Goal: Information Seeking & Learning: Stay updated

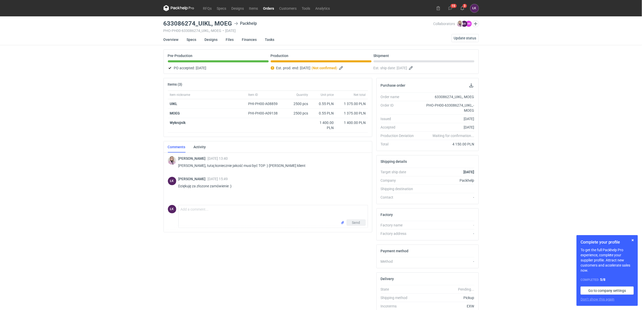
click at [117, 112] on div "RFQs Specs Designs Items Orders Customers Tools Analytics 15 3 [PERSON_NAME] Ko…" at bounding box center [321, 155] width 642 height 310
click at [131, 148] on div "RFQs Specs Designs Items Orders Customers Tools Analytics 15 3 [PERSON_NAME] Ko…" at bounding box center [321, 155] width 642 height 310
click at [203, 10] on link "RFQs" at bounding box center [208, 8] width 14 height 6
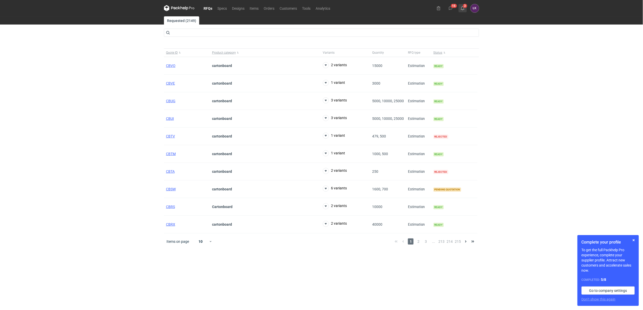
click at [463, 7] on icon at bounding box center [463, 8] width 4 height 4
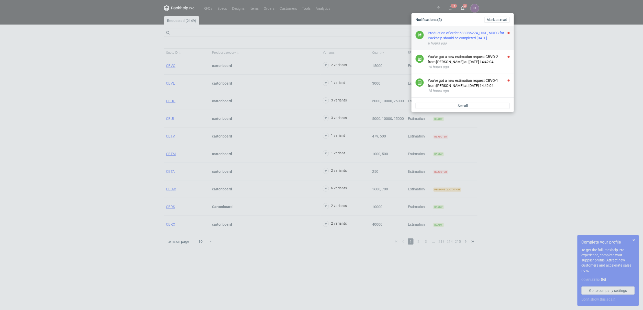
click at [460, 36] on div "Production of order 633086274_UIKL, MOEG for Packhelp should be completed [DATE]" at bounding box center [469, 35] width 82 height 10
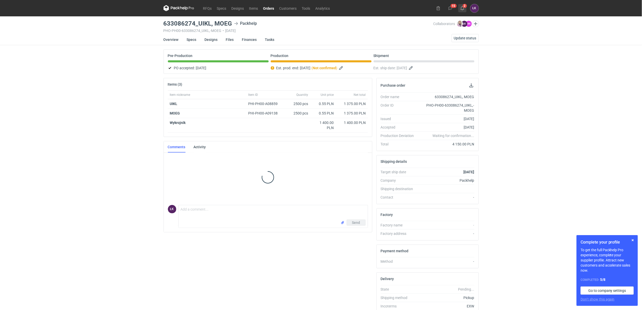
click at [462, 10] on button "2" at bounding box center [462, 8] width 8 height 8
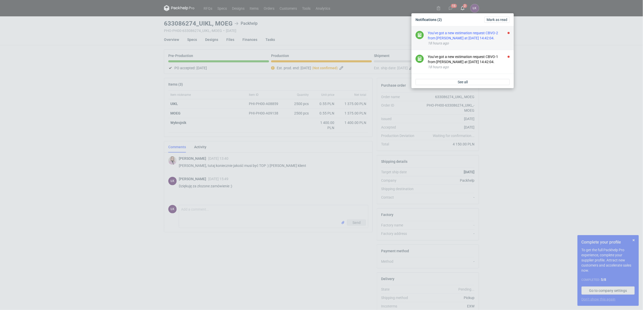
click at [455, 41] on div "18 hours ago" at bounding box center [469, 43] width 82 height 5
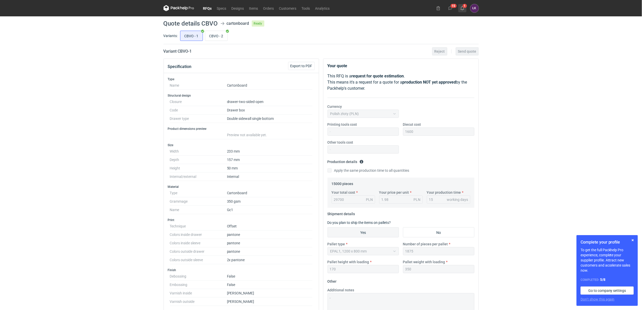
click at [464, 9] on use at bounding box center [463, 8] width 4 height 4
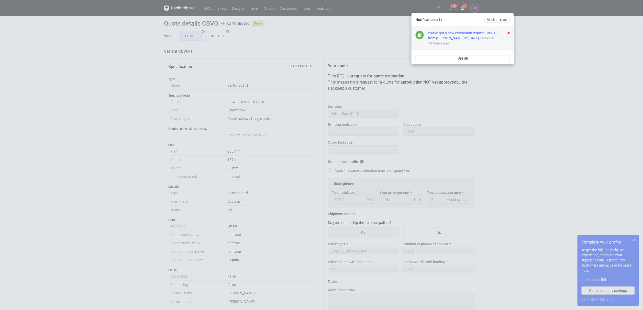
click at [460, 38] on div "You've got a new estimation request CBVO-1 from [PERSON_NAME] at [DATE] 14:42:0…" at bounding box center [469, 35] width 82 height 10
click at [124, 93] on div "Notifications [PERSON_NAME] as read Good job, you're up to date. When someone i…" at bounding box center [321, 155] width 643 height 310
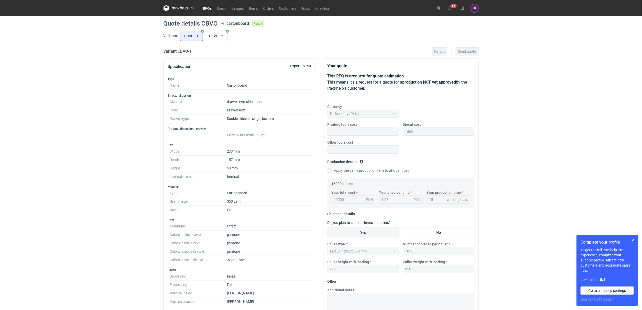
click at [208, 8] on link "RFQs" at bounding box center [208, 8] width 14 height 6
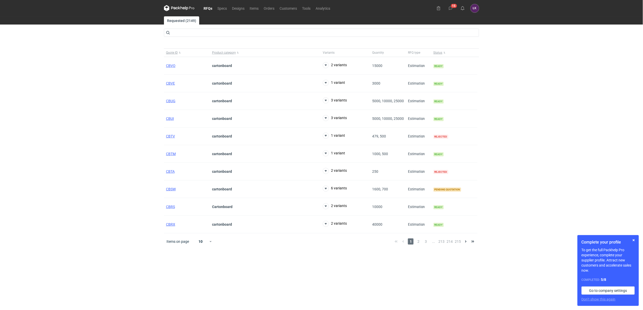
click at [550, 110] on div "RFQs Specs Designs Items Orders Customers Tools Analytics 15 [PERSON_NAME] Kowa…" at bounding box center [321, 155] width 643 height 310
